Goal: Information Seeking & Learning: Find specific fact

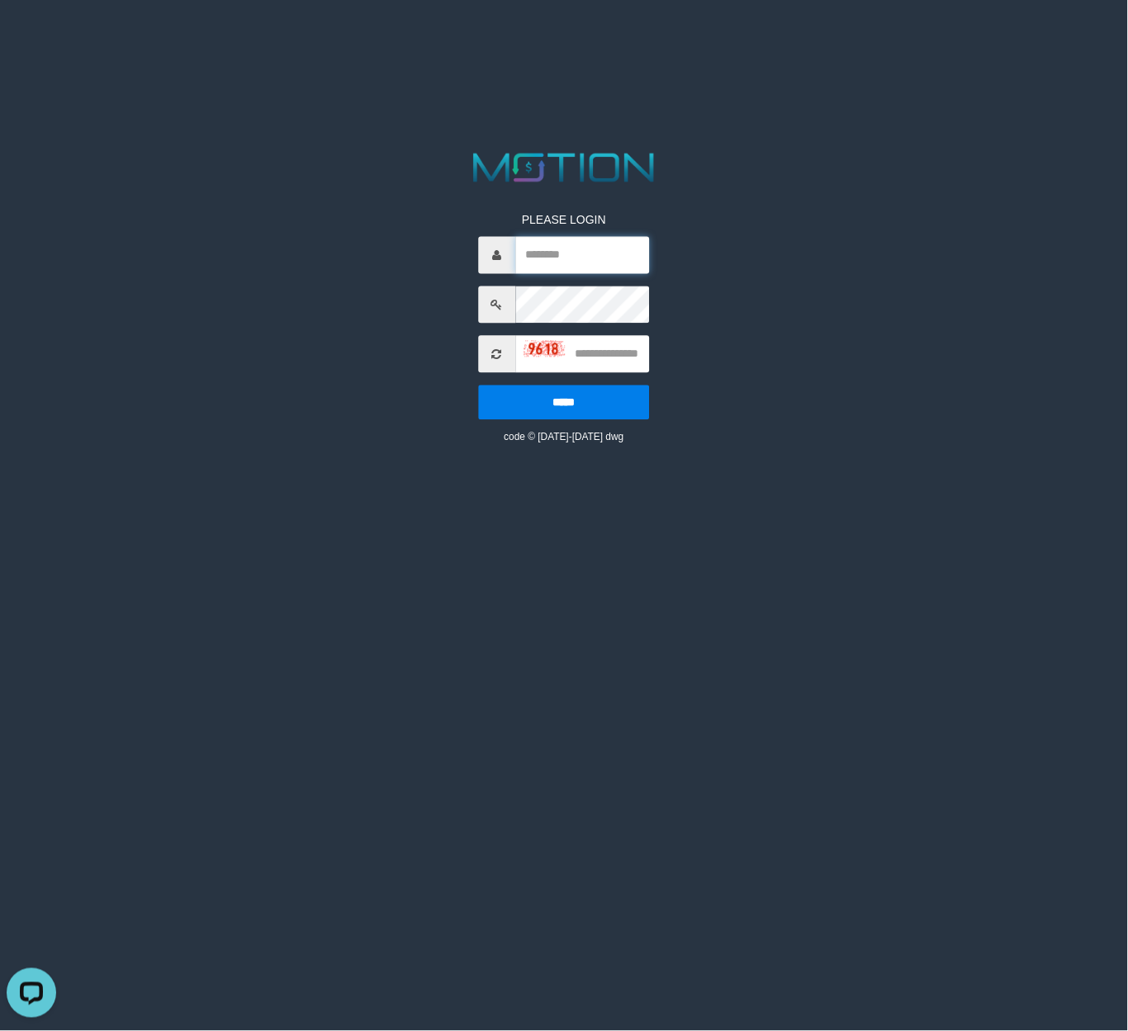
click at [582, 255] on input "text" at bounding box center [582, 255] width 135 height 37
paste input "**********"
type input "**********"
click at [632, 357] on input "text" at bounding box center [582, 354] width 135 height 37
type input "****"
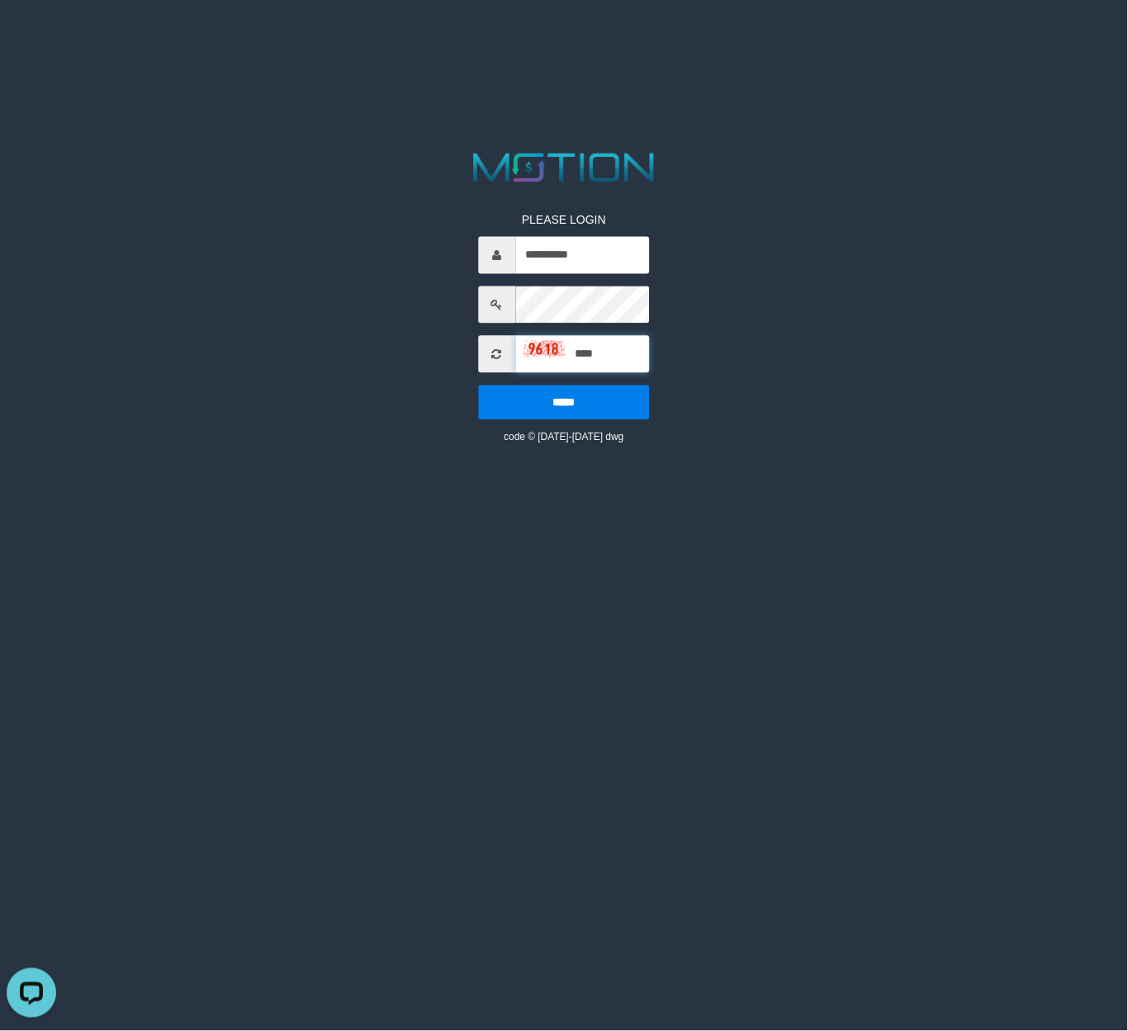
click at [478, 386] on input "*****" at bounding box center [564, 403] width 172 height 35
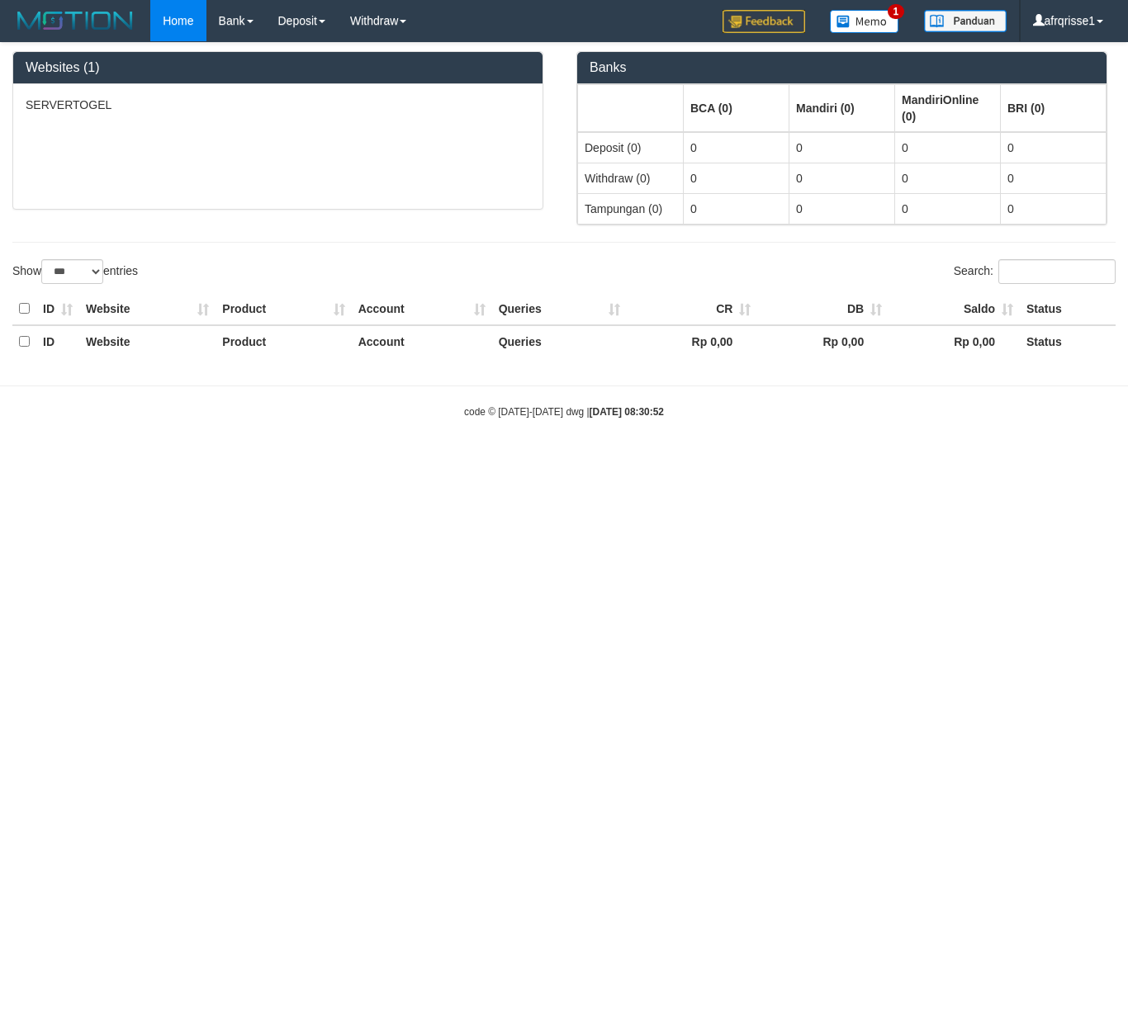
select select "***"
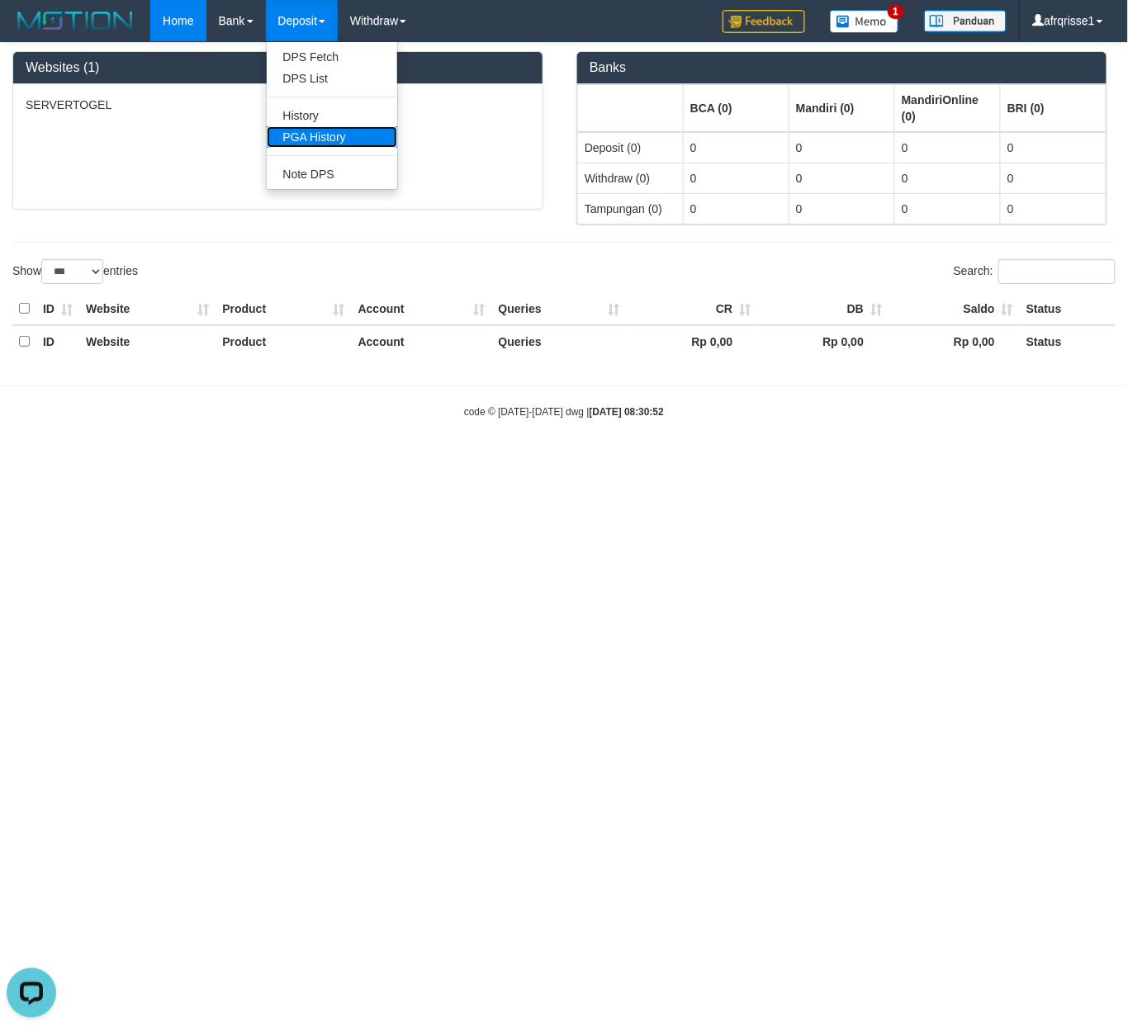
click at [334, 145] on link "PGA History" at bounding box center [332, 136] width 130 height 21
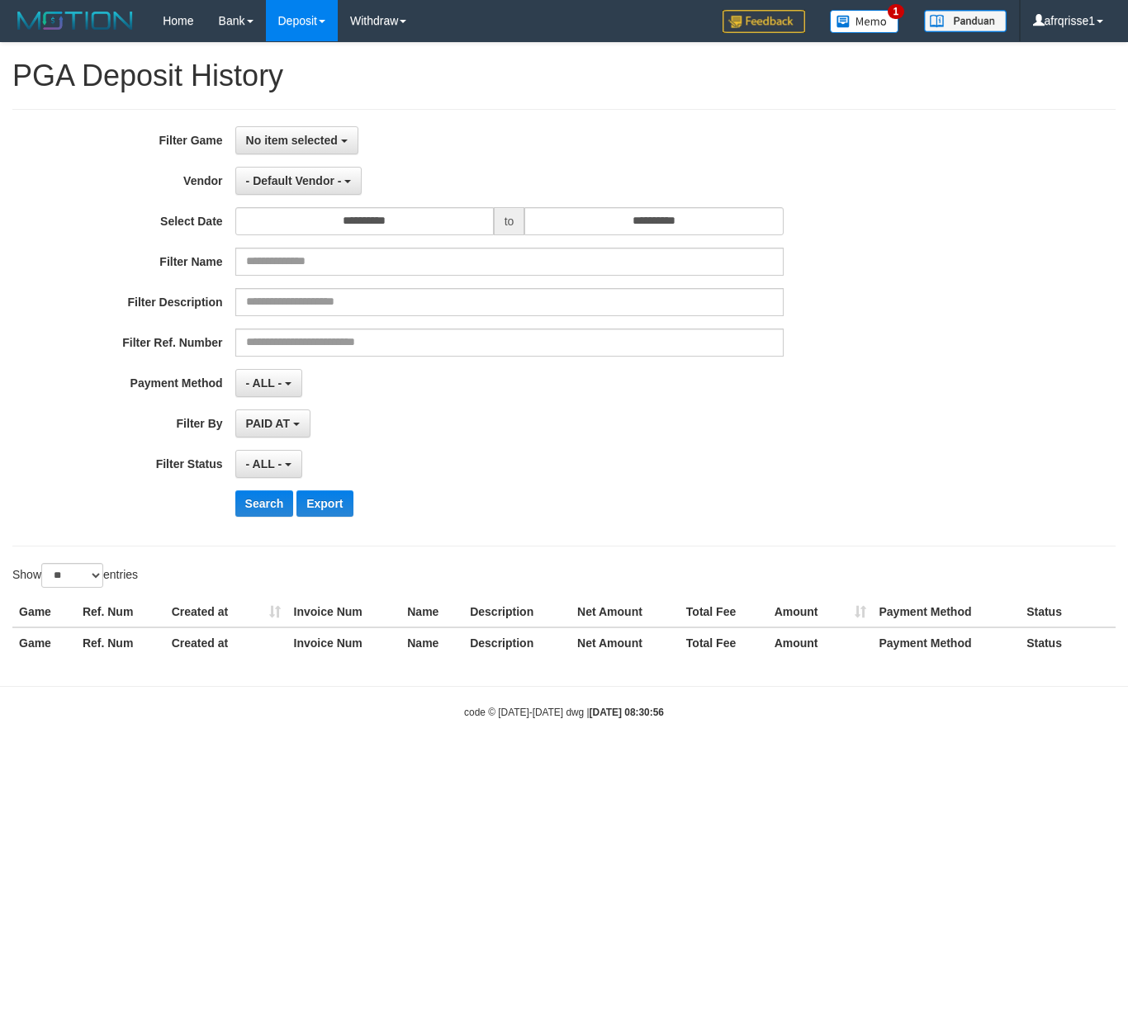
select select
select select "**"
click at [308, 135] on span "No item selected" at bounding box center [292, 140] width 92 height 13
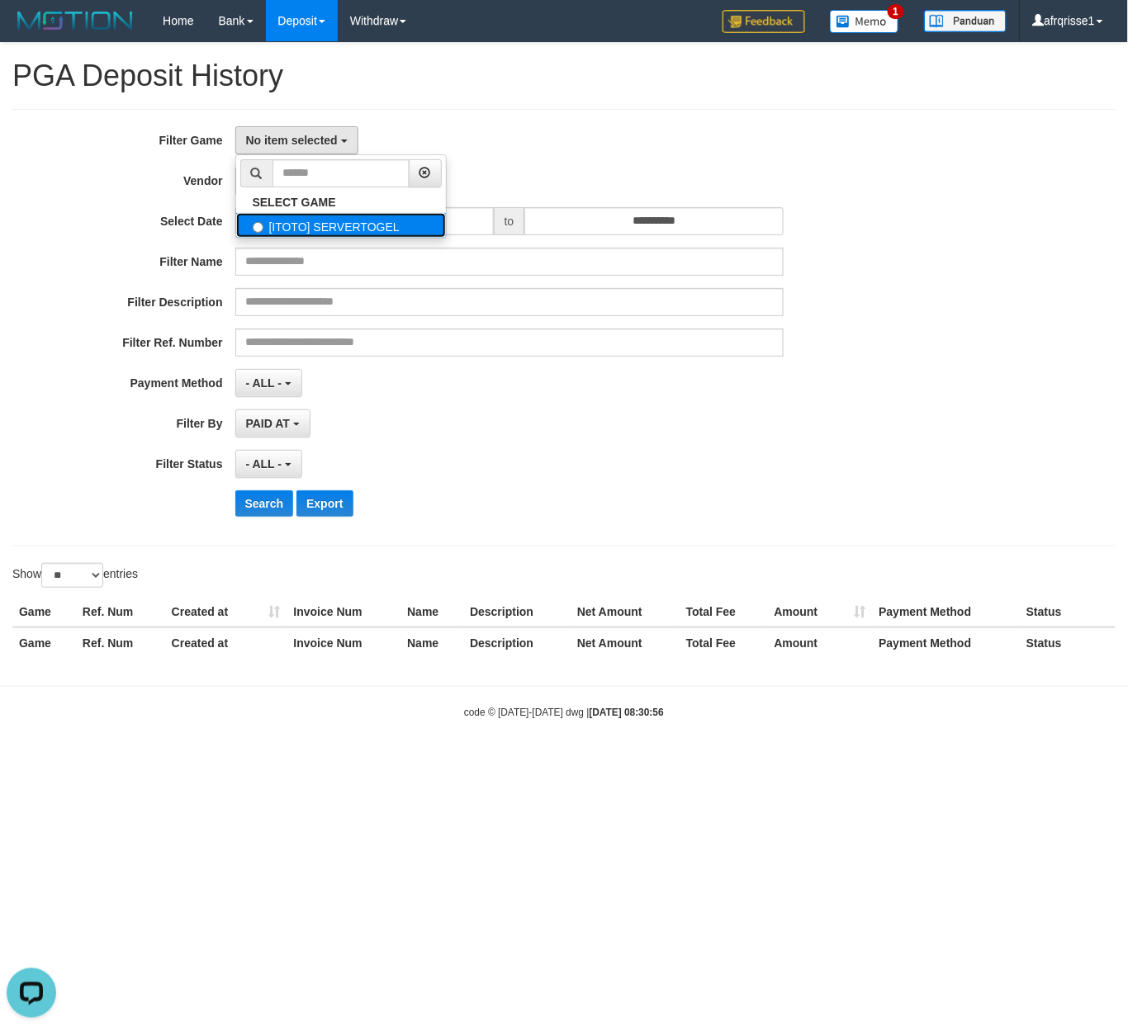
click at [309, 232] on label "[ITOTO] SERVERTOGEL" at bounding box center [341, 225] width 210 height 25
select select "****"
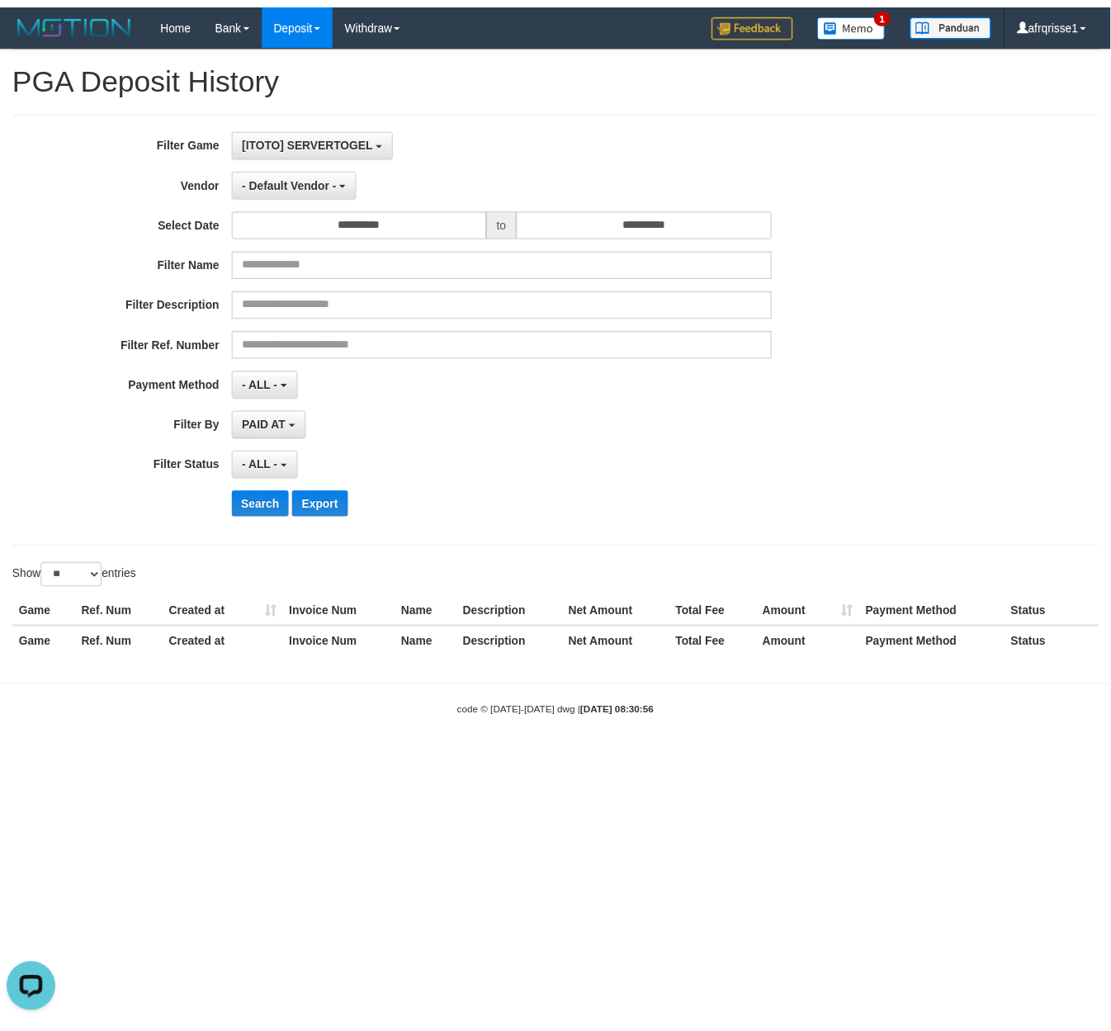
scroll to position [14, 0]
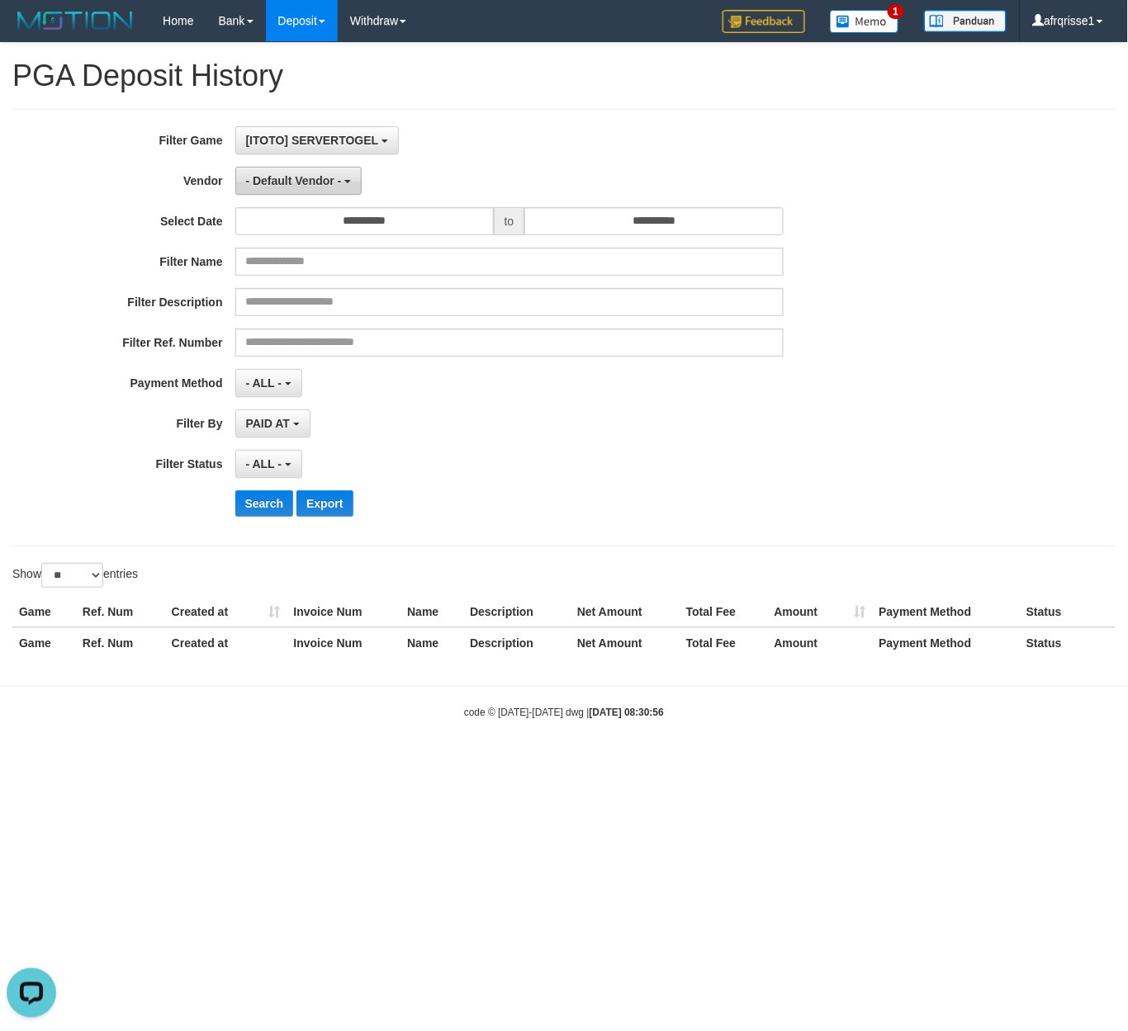
click at [292, 178] on span "- Default Vendor -" at bounding box center [294, 180] width 96 height 13
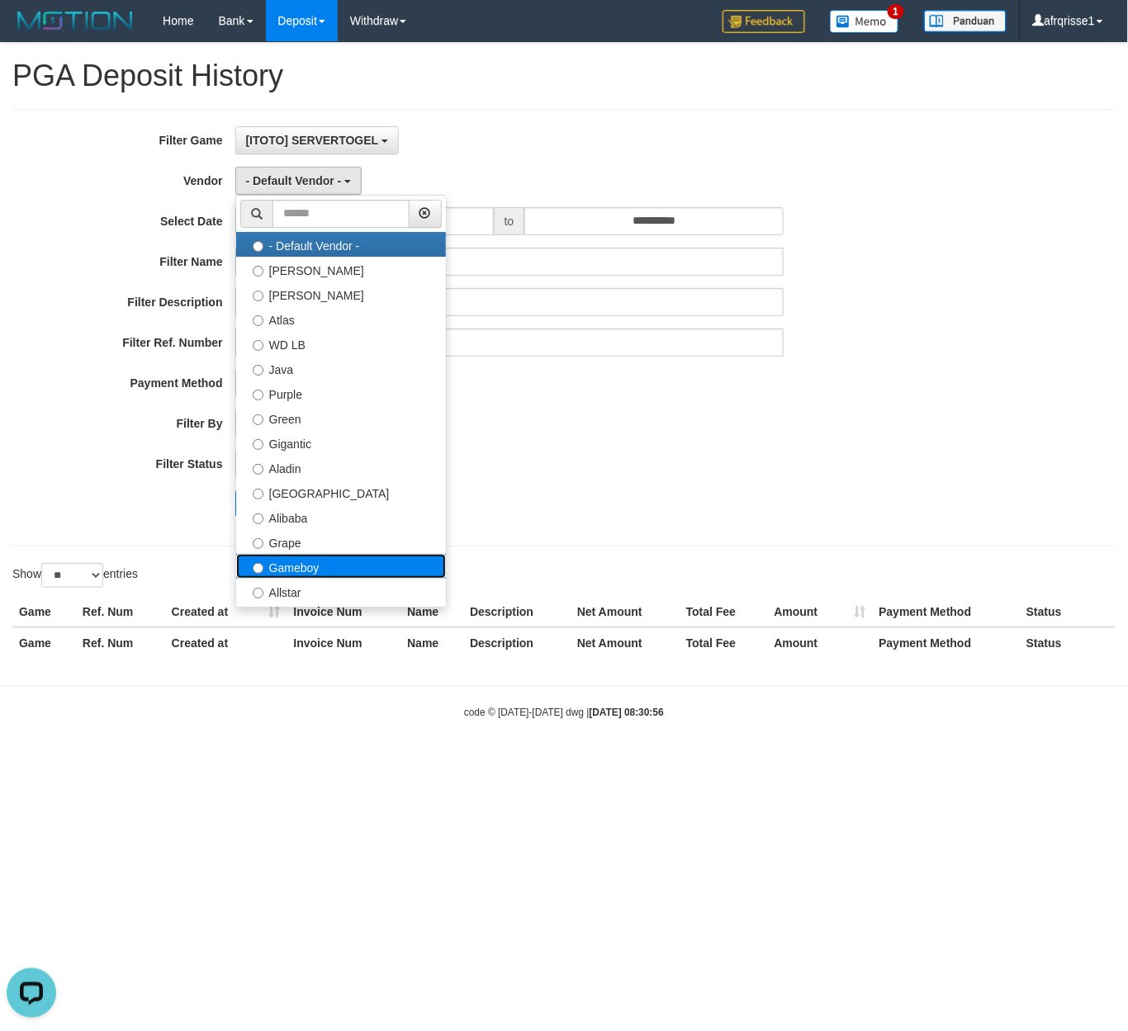
click at [312, 566] on label "Gameboy" at bounding box center [341, 566] width 210 height 25
select select "**********"
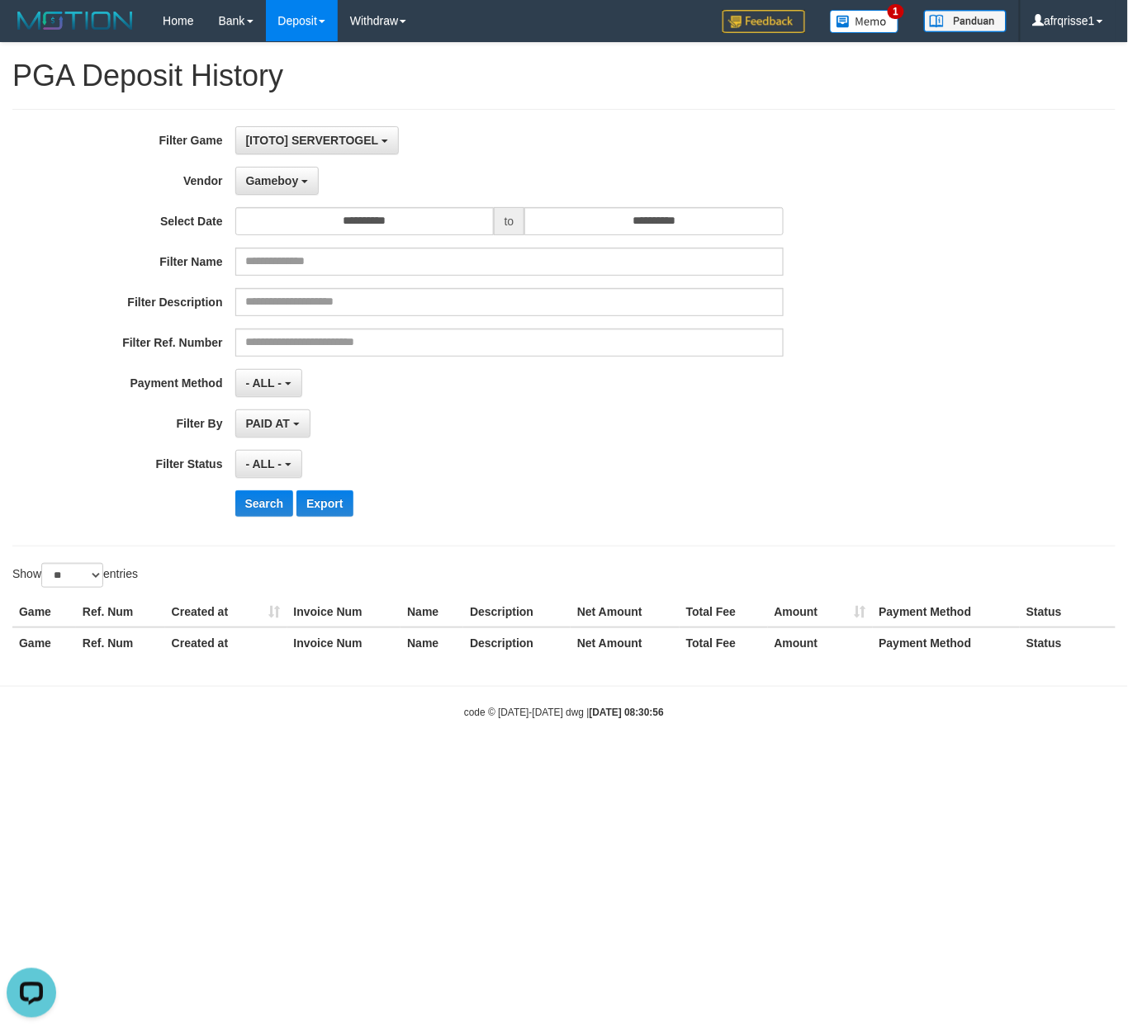
click at [717, 529] on div "**********" at bounding box center [470, 327] width 940 height 403
click at [285, 466] on b "button" at bounding box center [288, 464] width 7 height 3
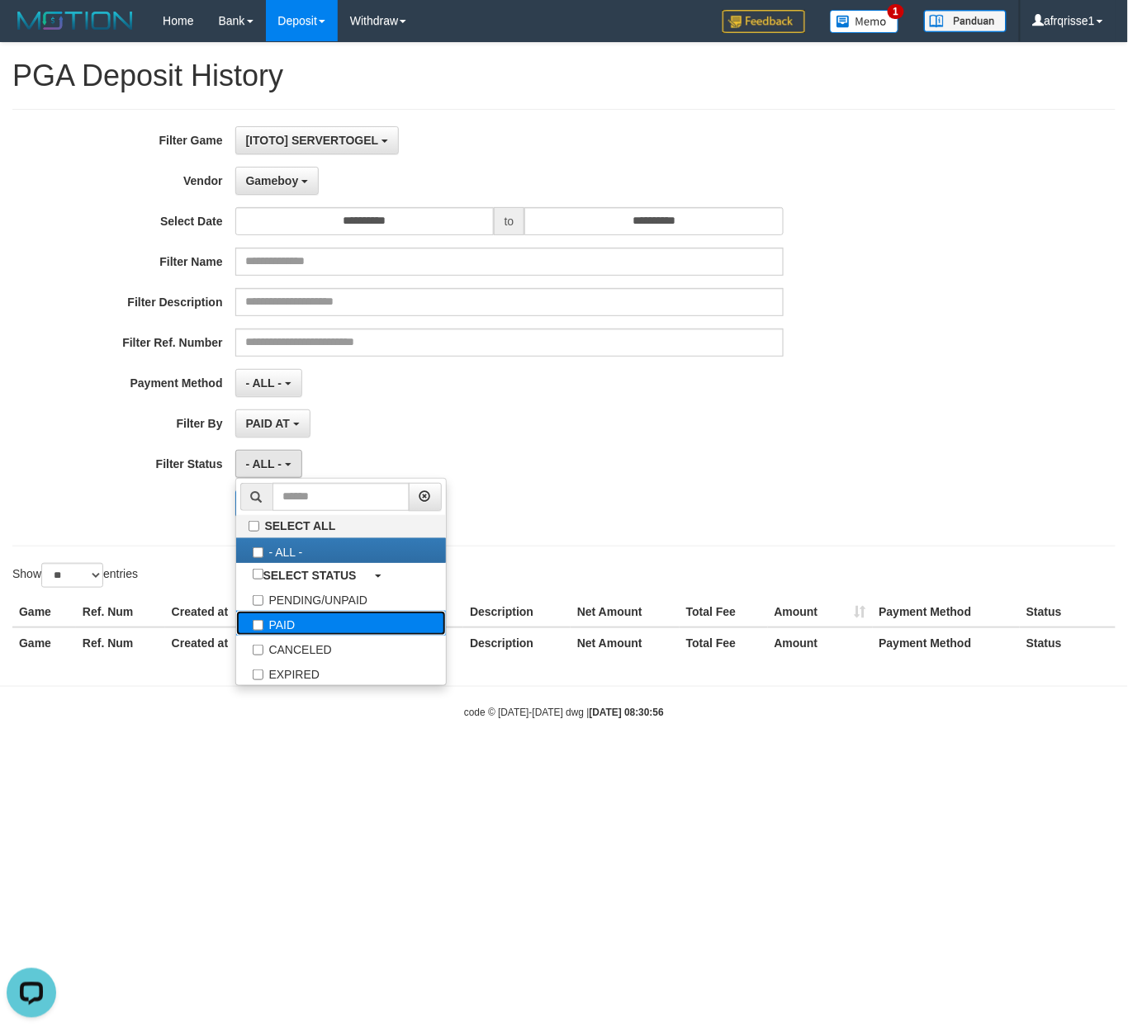
click at [308, 632] on label "PAID" at bounding box center [341, 623] width 210 height 25
select select "*"
click at [720, 450] on div "**********" at bounding box center [470, 327] width 940 height 403
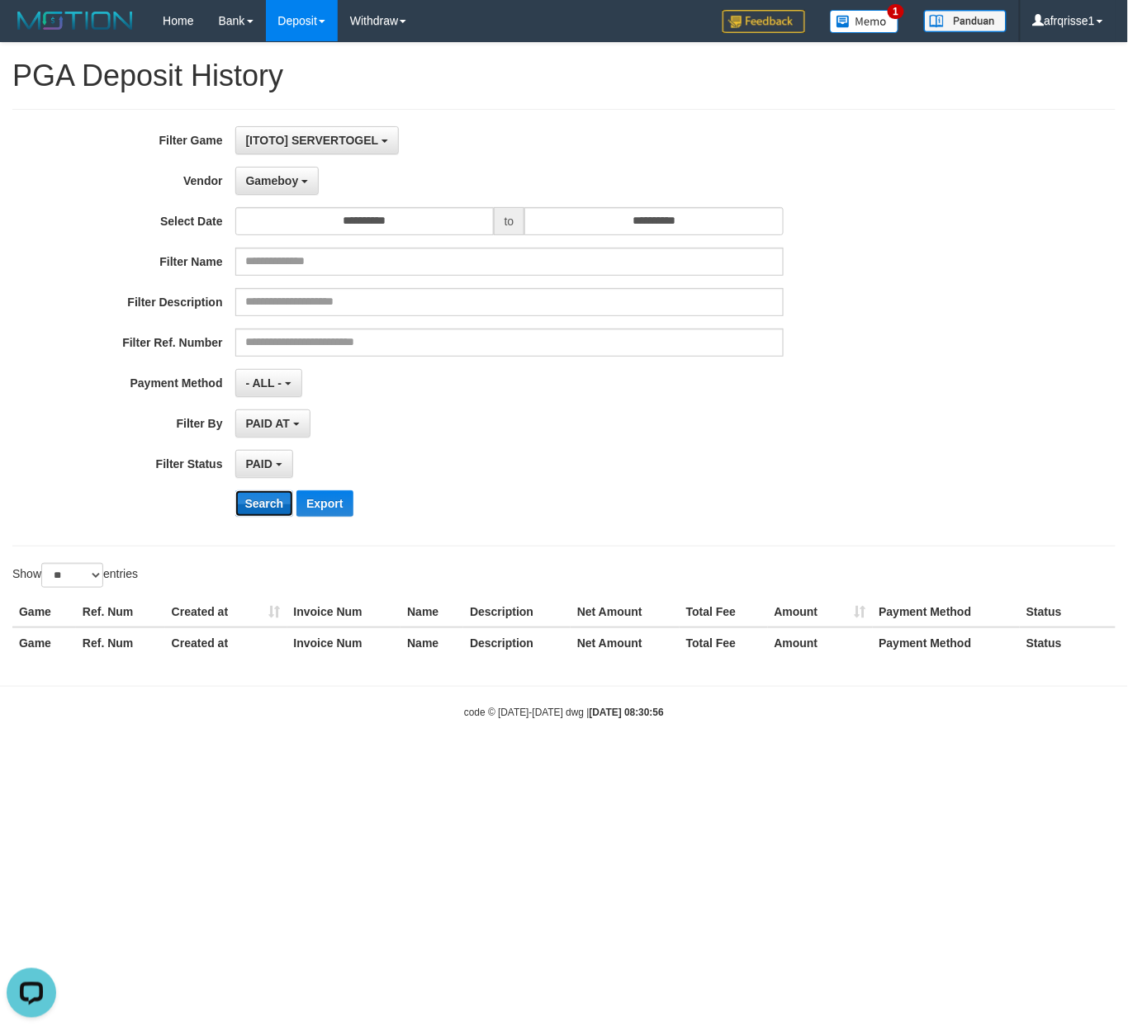
click at [253, 503] on button "Search" at bounding box center [264, 503] width 59 height 26
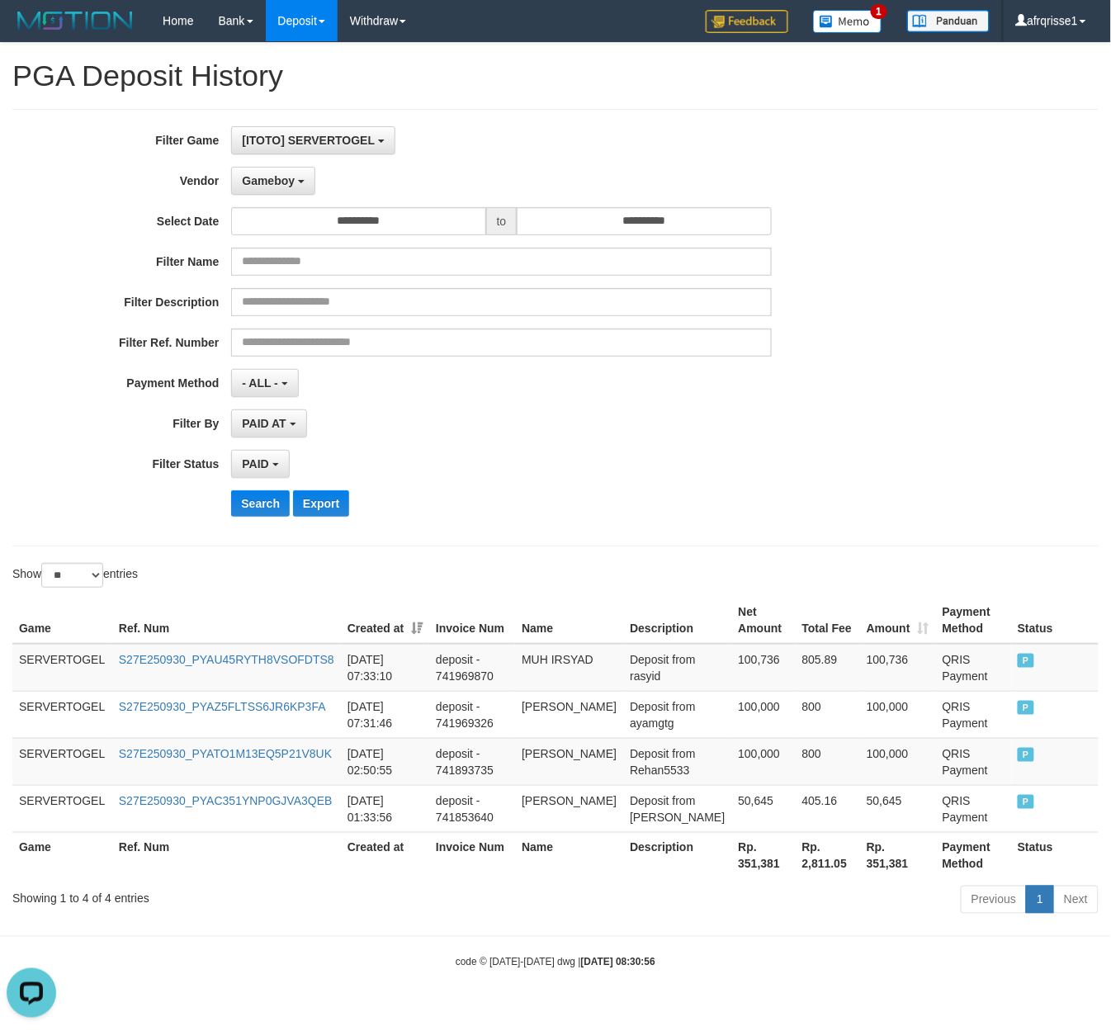
click at [581, 599] on div "Game Ref. Num Created at Invoice Num Name Description Net Amount Total Fee Amou…" at bounding box center [555, 738] width 1111 height 292
click at [410, 625] on th "Created at" at bounding box center [385, 620] width 88 height 47
click at [702, 662] on table "Game Ref. Num Created at Invoice Num Name Description Net Amount Total Fee Amou…" at bounding box center [555, 738] width 1087 height 282
click at [466, 675] on table "Game Ref. Num Created at Invoice Num Name Description Net Amount Total Fee Amou…" at bounding box center [555, 738] width 1087 height 282
click at [575, 431] on div "PAID AT PAID AT CREATED AT" at bounding box center [501, 424] width 540 height 28
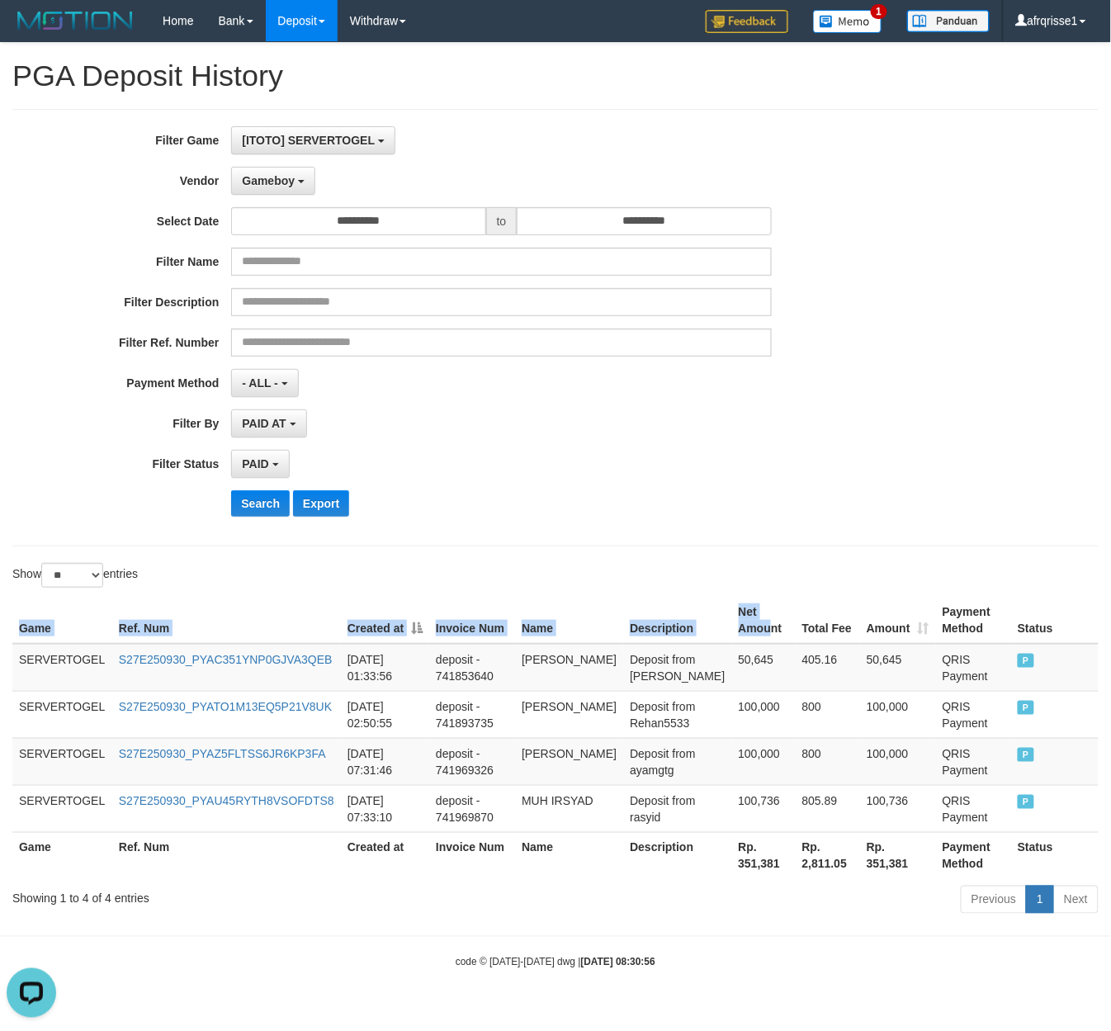
click at [758, 634] on div "Game Ref. Num Created at Invoice Num Name Description Net Amount Total Fee Amou…" at bounding box center [555, 738] width 1111 height 292
click at [579, 672] on td "JONATHAN SERAN" at bounding box center [569, 668] width 108 height 48
click at [549, 669] on td "JONATHAN SERAN" at bounding box center [569, 668] width 108 height 48
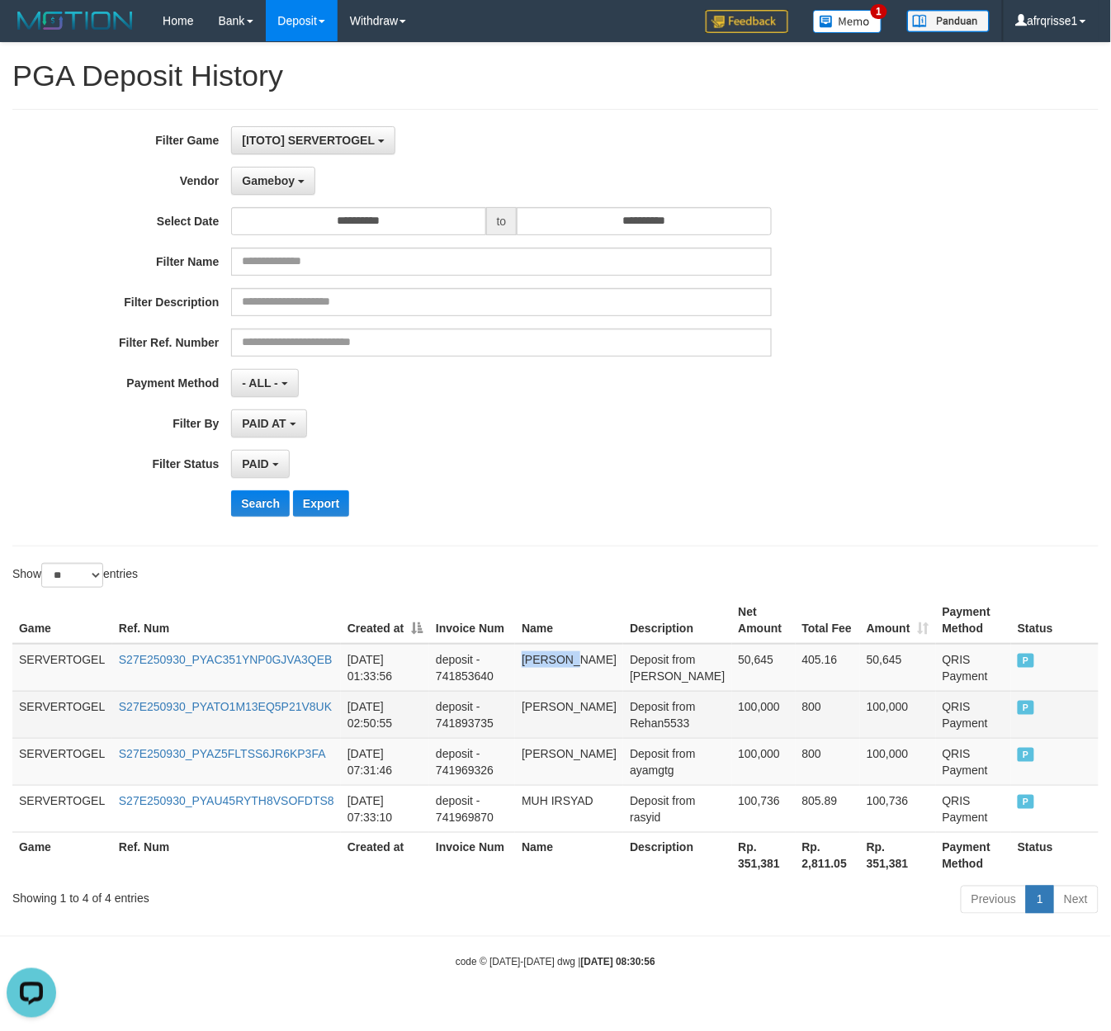
copy td "JONATHAN"
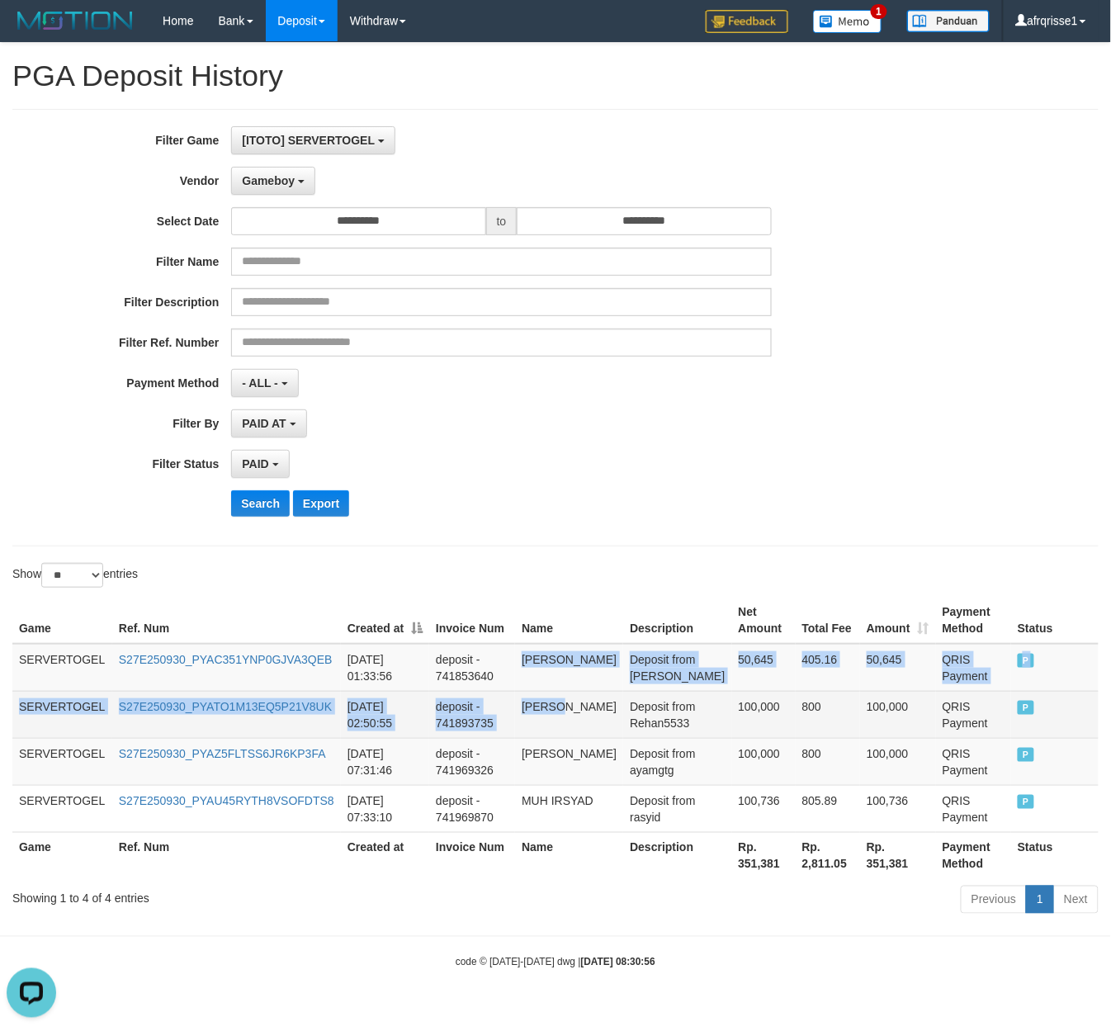
copy tbody "JONATHAN SERAN Deposit from alexta 50,645 405.16 50,645 QRIS Payment P SERVERTO…"
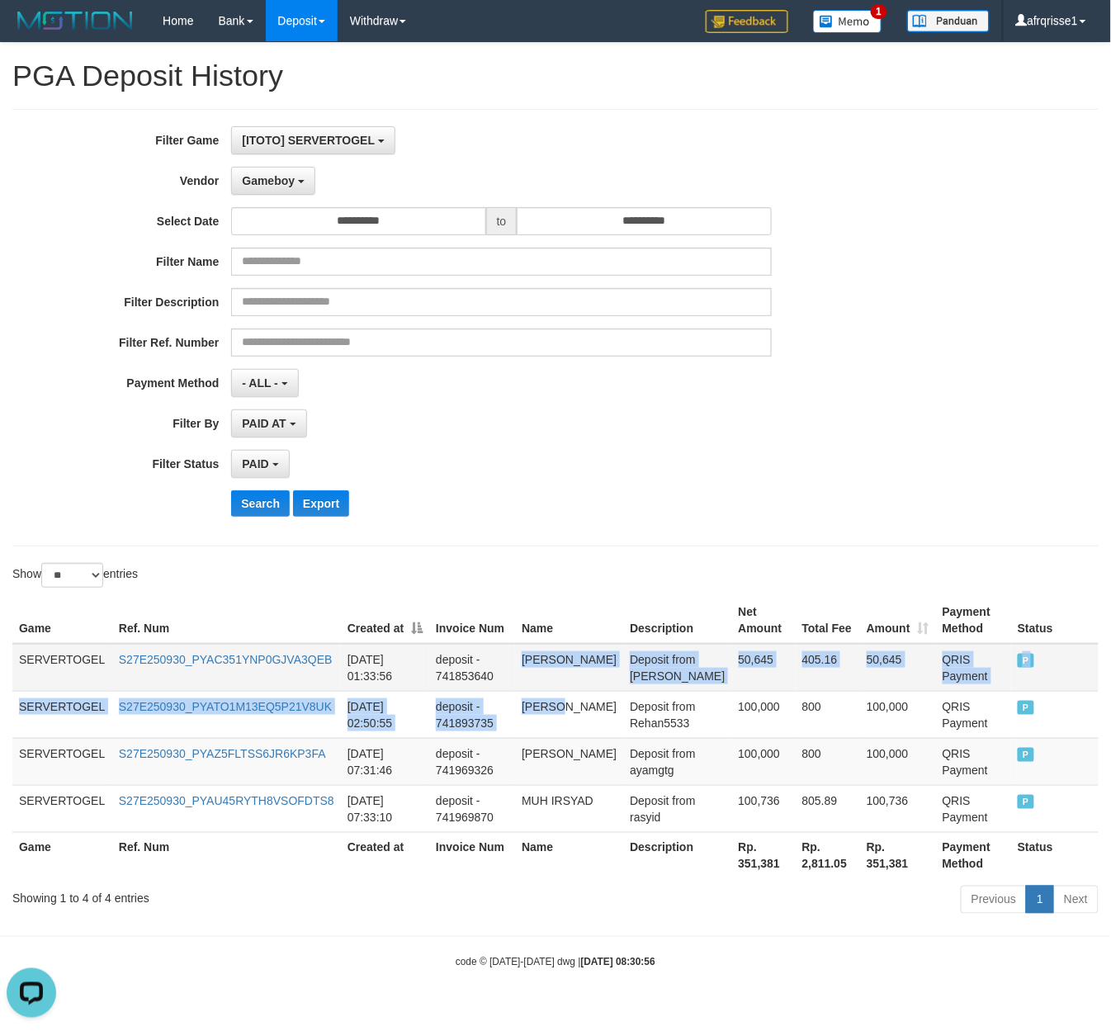
copy td "JONATHAN SERAN"
drag, startPoint x: 549, startPoint y: 669, endPoint x: 546, endPoint y: 680, distance: 12.0
click at [546, 680] on td "JONATHAN SERAN" at bounding box center [569, 668] width 108 height 48
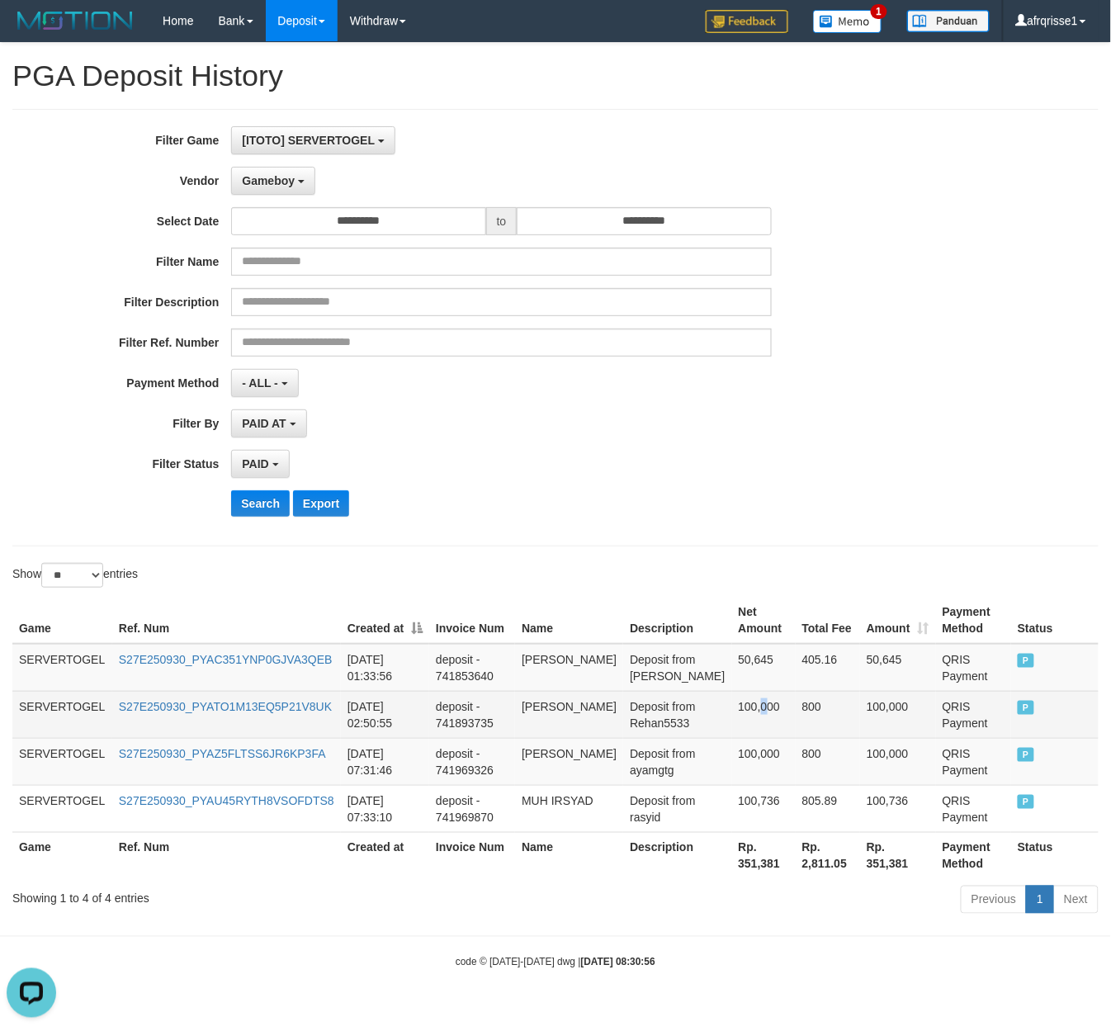
click at [755, 738] on td "100,000" at bounding box center [764, 714] width 64 height 47
click at [556, 702] on td "RAIHAN MUTASIM BILLAH" at bounding box center [569, 714] width 108 height 47
copy td "RAIHAN"
copy td "RAIHAN MUTASIM BILLAH"
drag, startPoint x: 556, startPoint y: 702, endPoint x: 453, endPoint y: 738, distance: 108.6
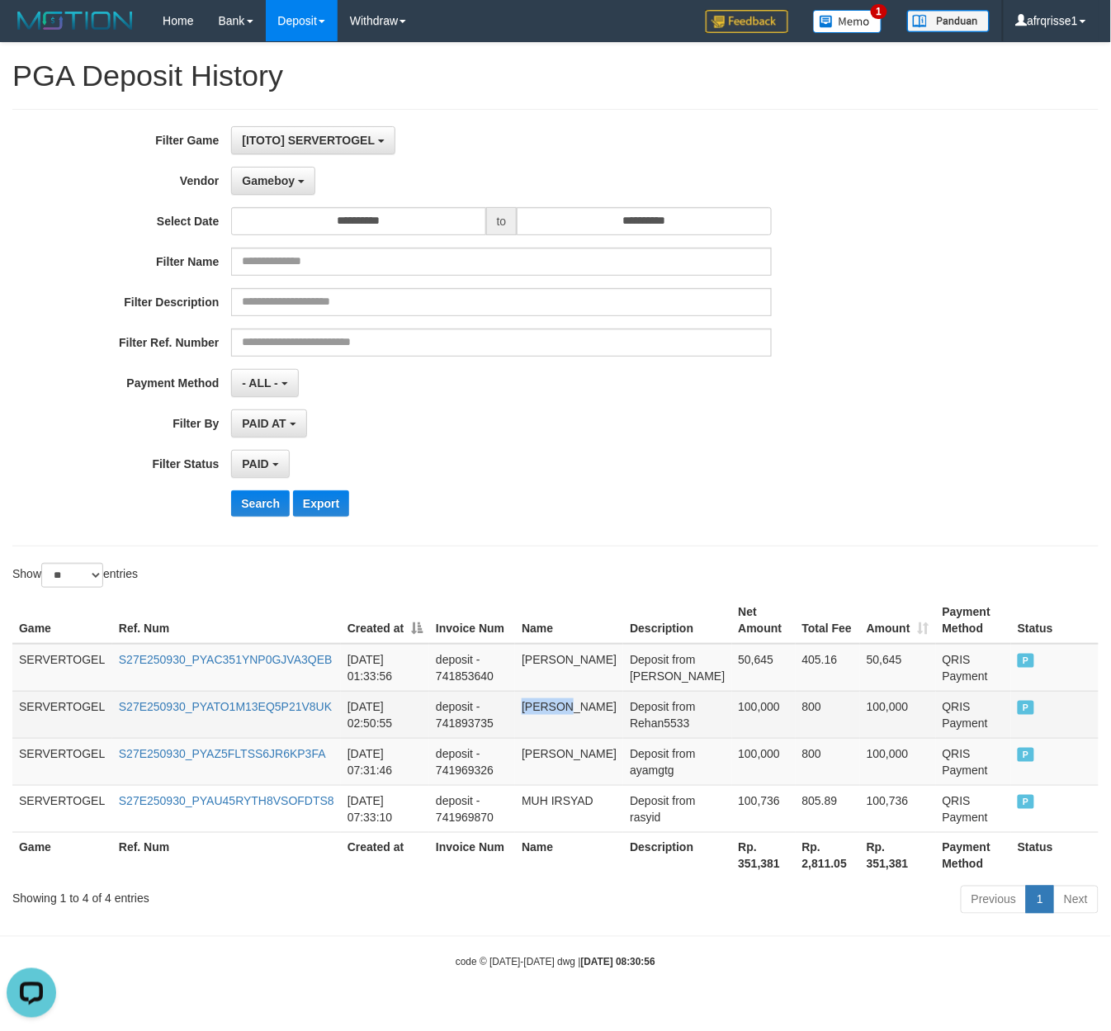
click at [549, 738] on td "RAIHAN MUTASIM BILLAH" at bounding box center [569, 714] width 108 height 47
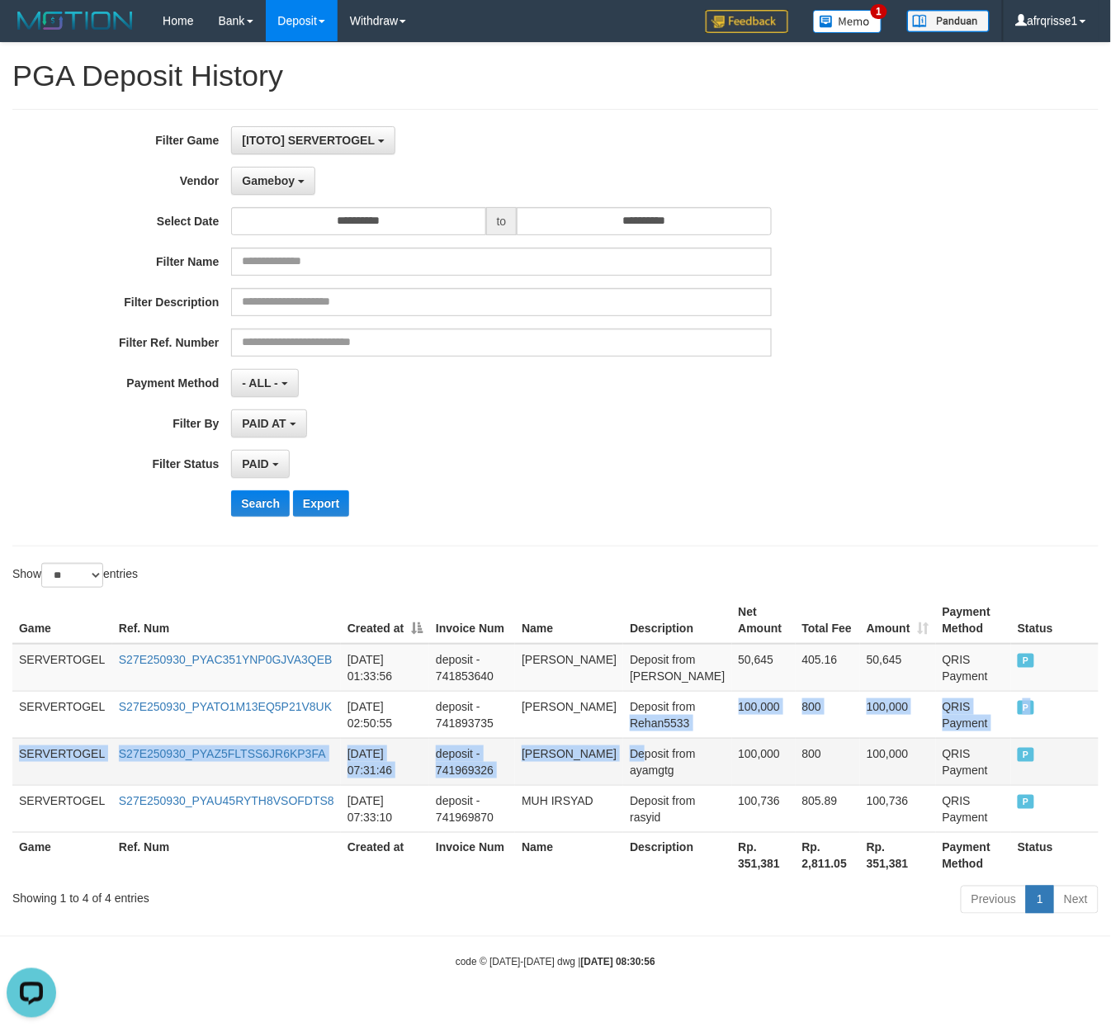
click at [642, 763] on tbody "SERVERTOGEL S27E250930_PYAC351YNP0GJVA3QEB 2025-09-30 01:33:56 deposit - 741853…" at bounding box center [555, 738] width 1087 height 189
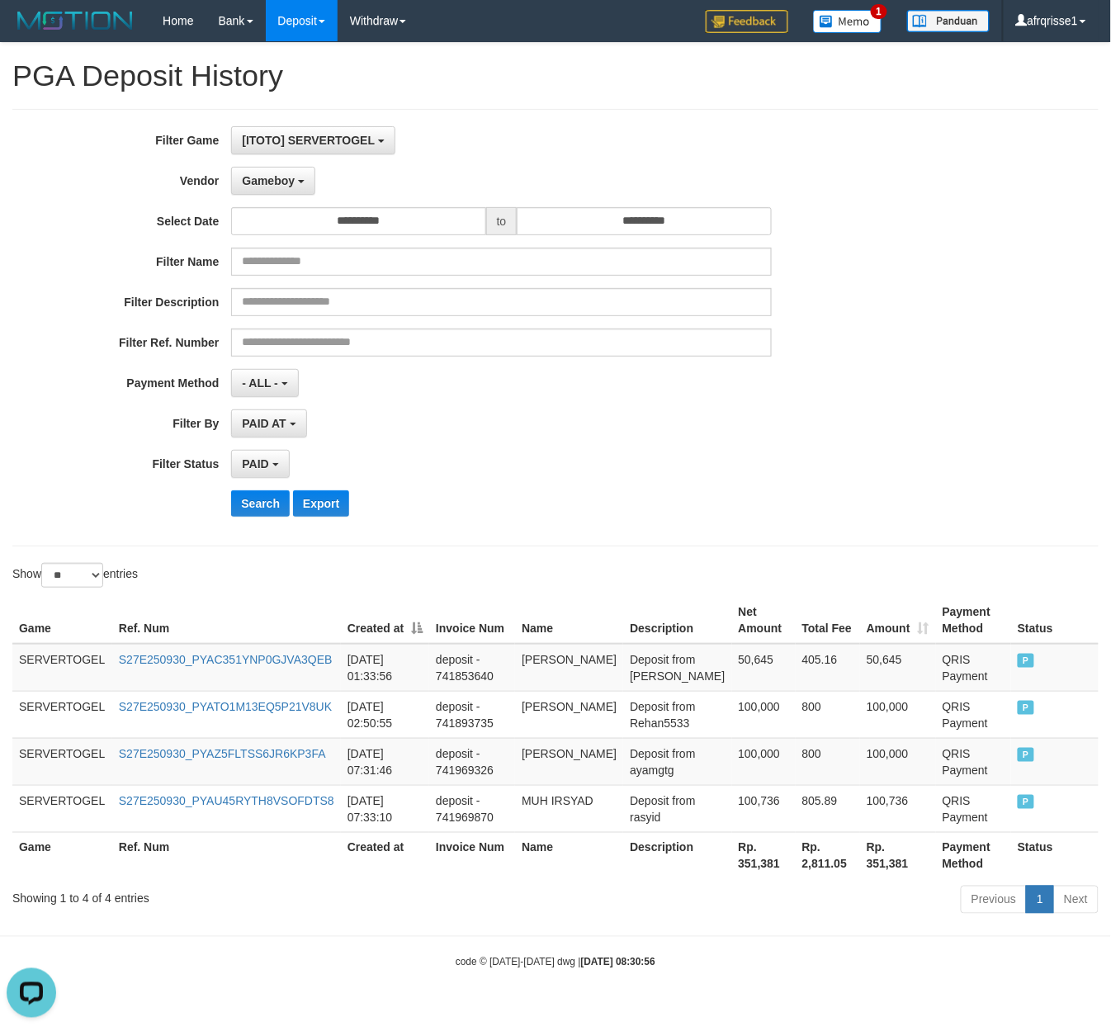
drag, startPoint x: 433, startPoint y: 685, endPoint x: 466, endPoint y: 622, distance: 71.6
click at [457, 635] on table "Game Ref. Num Created at Invoice Num Name Description Net Amount Total Fee Amou…" at bounding box center [555, 738] width 1087 height 282
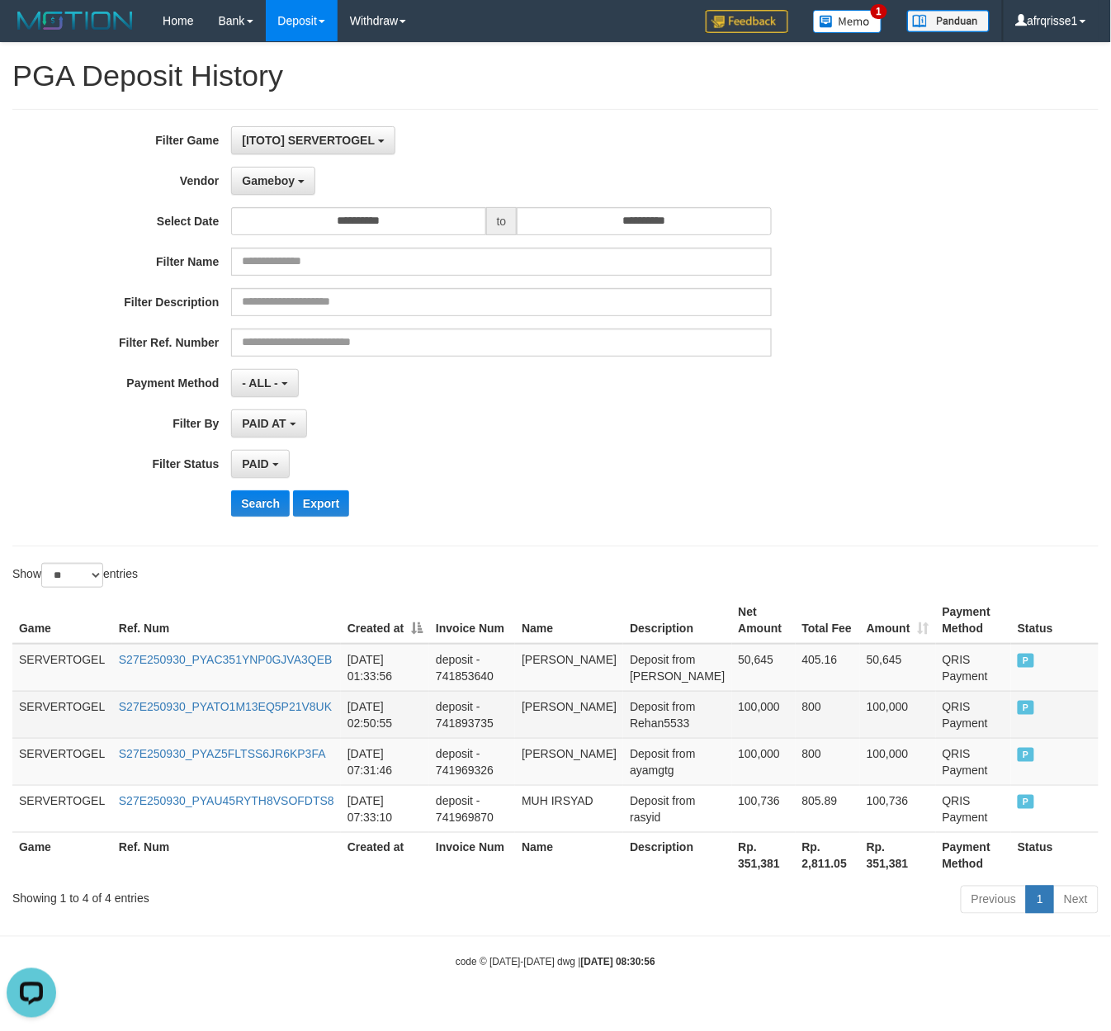
click at [1001, 738] on td "QRIS Payment" at bounding box center [973, 714] width 75 height 47
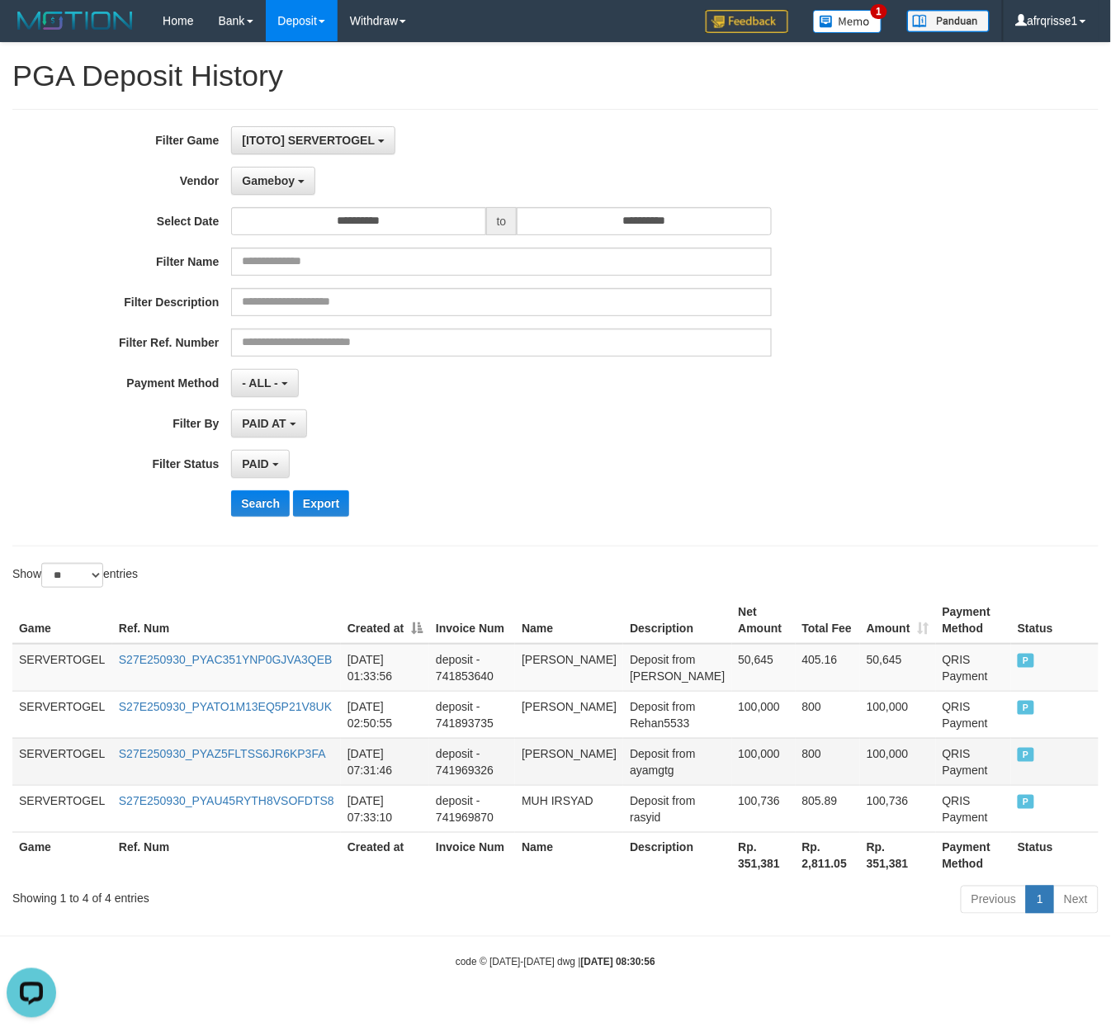
click at [559, 784] on td "ESHA SETIAWAN" at bounding box center [569, 761] width 108 height 47
copy td "ESHA SETIAWAN"
drag, startPoint x: 559, startPoint y: 784, endPoint x: 539, endPoint y: 767, distance: 25.8
click at [539, 767] on td "ESHA SETIAWAN" at bounding box center [569, 761] width 108 height 47
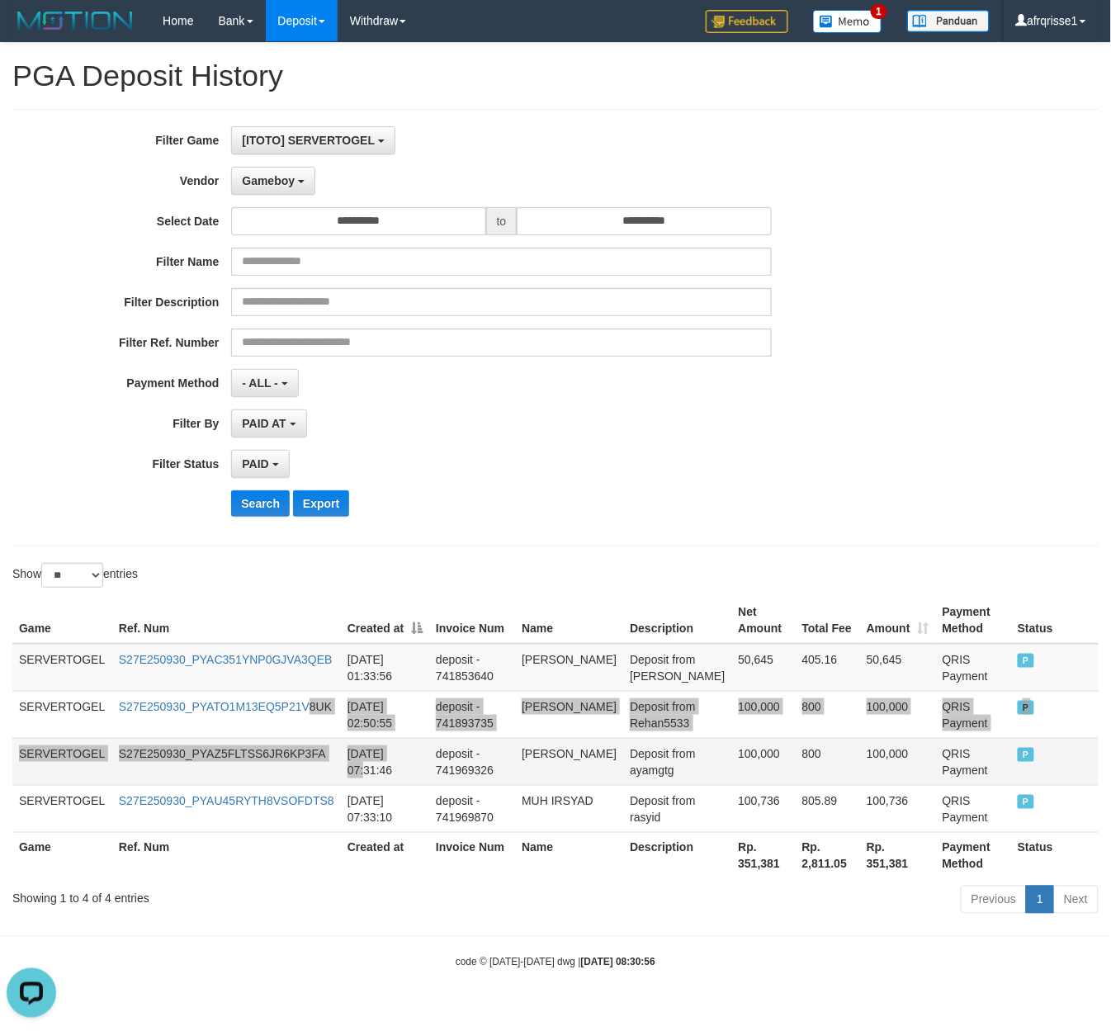
click at [424, 774] on tbody "SERVERTOGEL S27E250930_PYAC351YNP0GJVA3QEB 2025-09-30 01:33:56 deposit - 741853…" at bounding box center [555, 738] width 1087 height 189
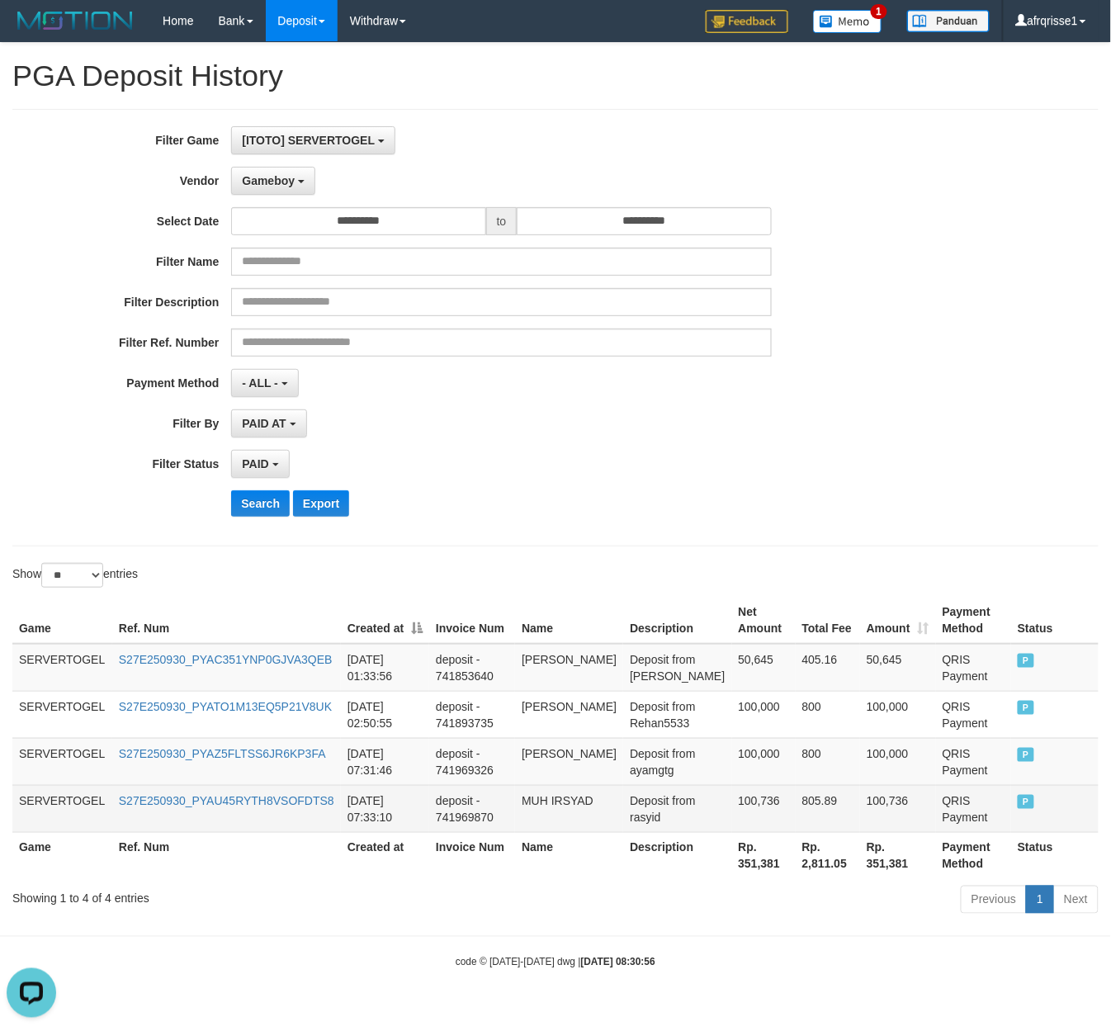
click at [569, 830] on td "MUH IRSYAD" at bounding box center [569, 808] width 108 height 47
copy td "IRSYAD"
copy td "MUH IRSYAD"
drag, startPoint x: 569, startPoint y: 830, endPoint x: 538, endPoint y: 826, distance: 30.7
click at [538, 826] on td "MUH IRSYAD" at bounding box center [569, 808] width 108 height 47
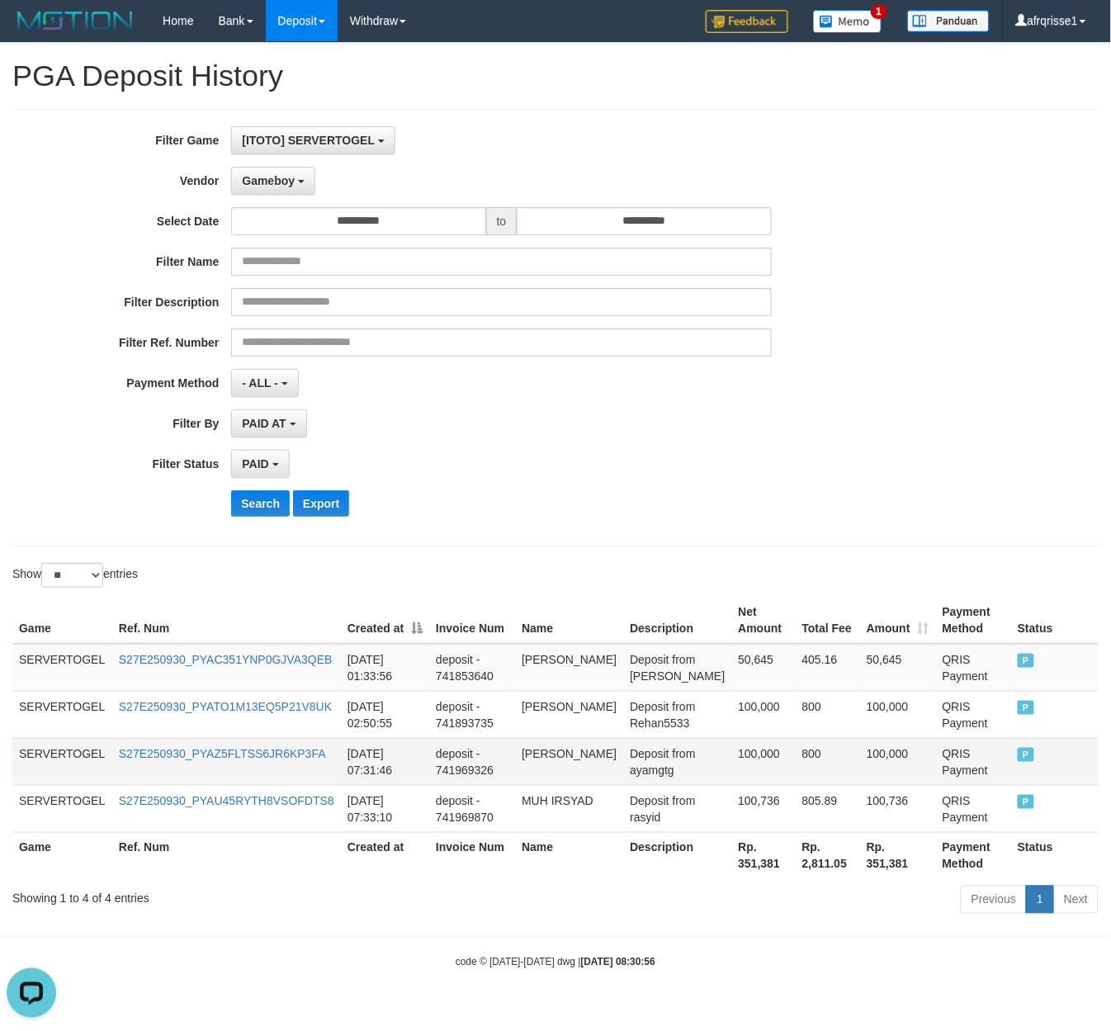
click at [526, 785] on td "ESHA SETIAWAN" at bounding box center [569, 761] width 108 height 47
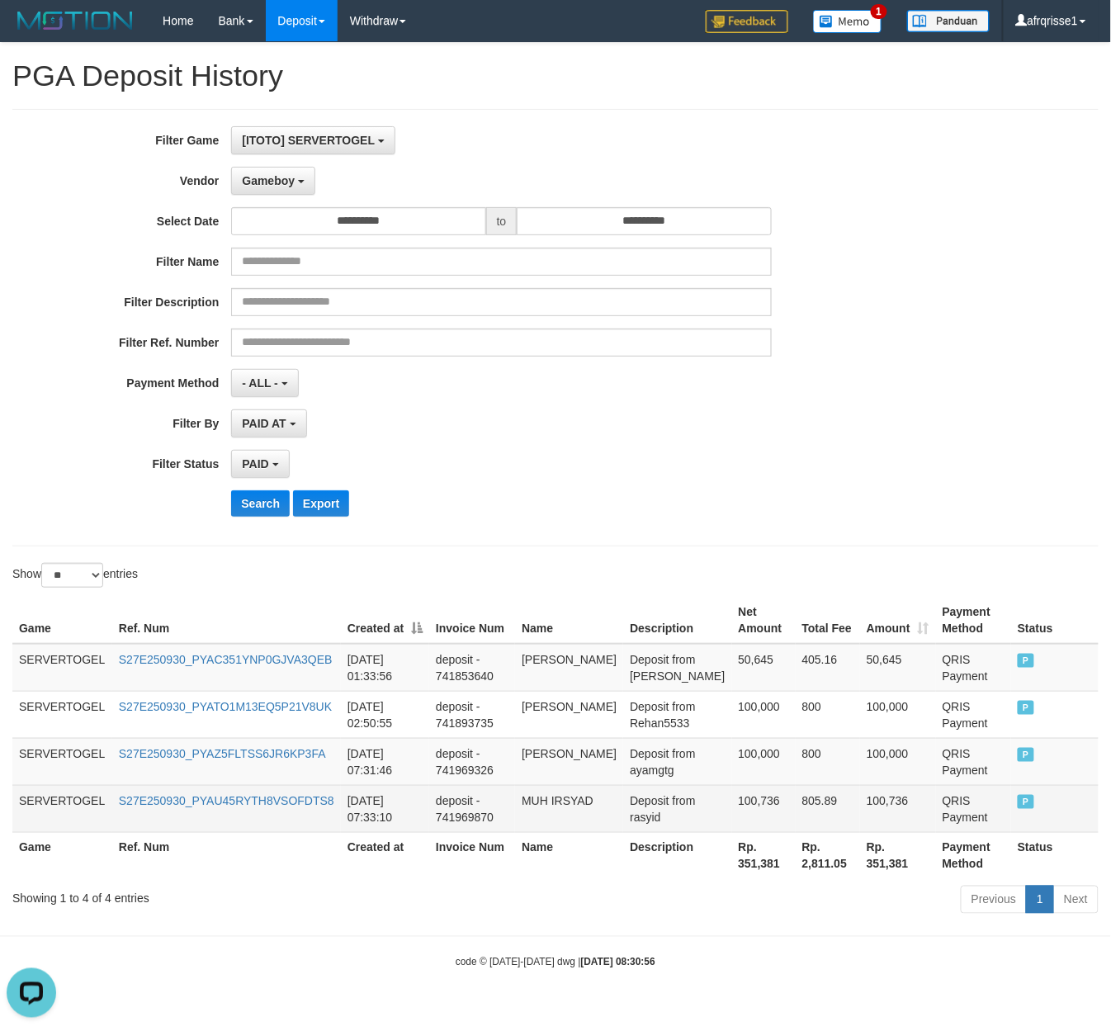
click at [695, 832] on td "Deposit from rasyid" at bounding box center [677, 808] width 108 height 47
